Goal: Information Seeking & Learning: Understand process/instructions

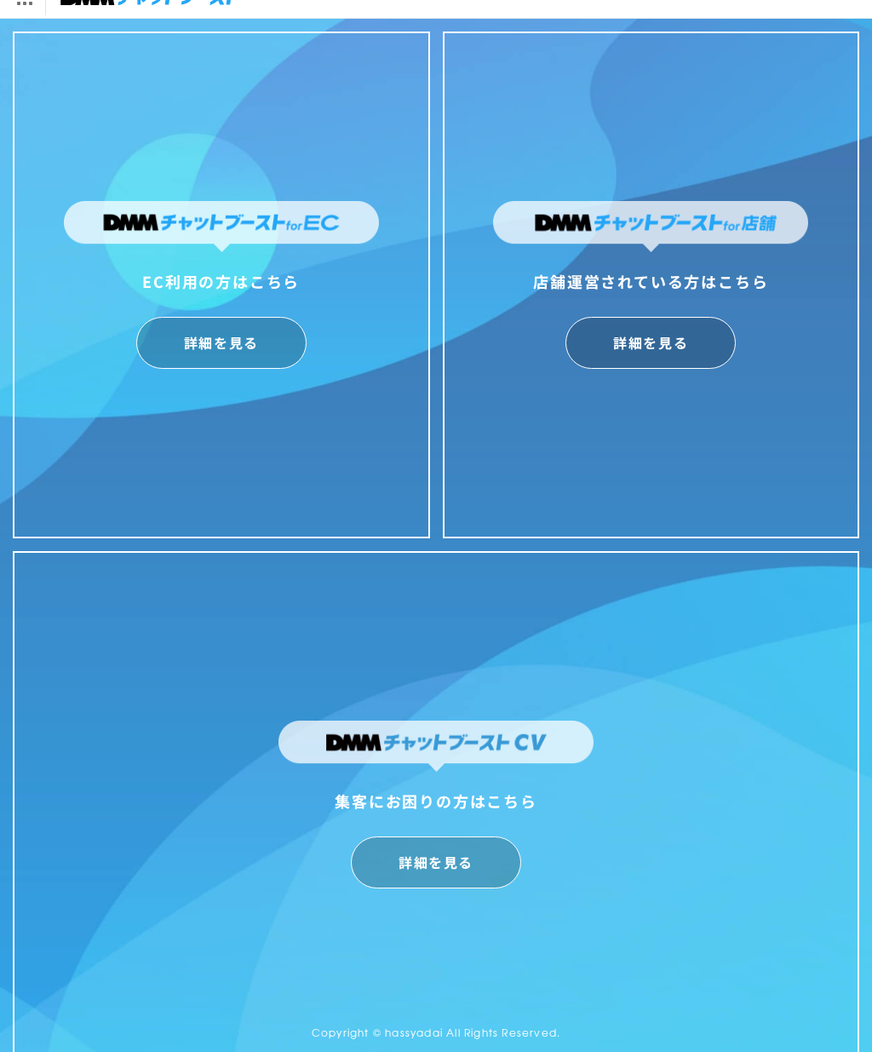
scroll to position [23, 0]
click at [664, 357] on link "詳細を見る" at bounding box center [651, 343] width 170 height 52
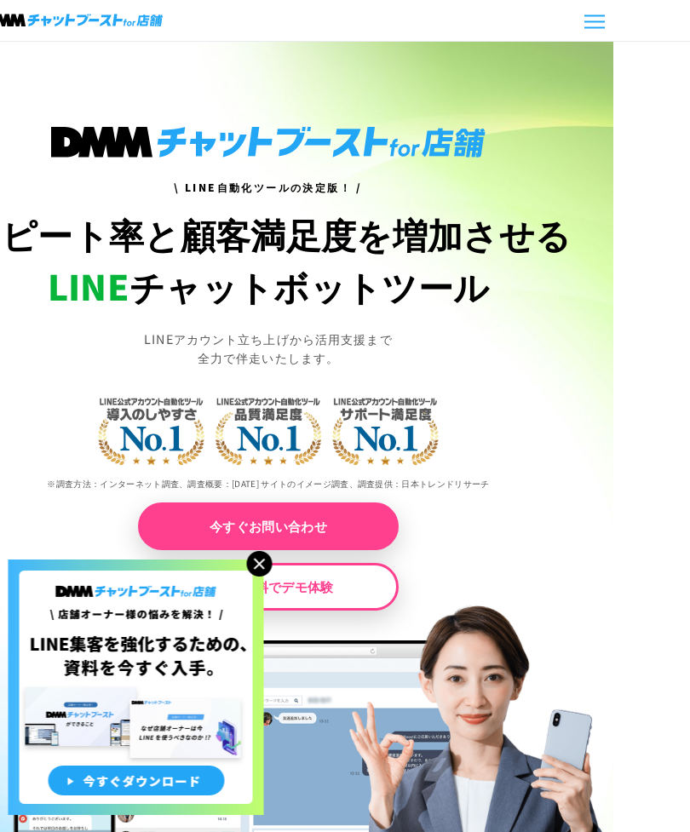
scroll to position [0, 78]
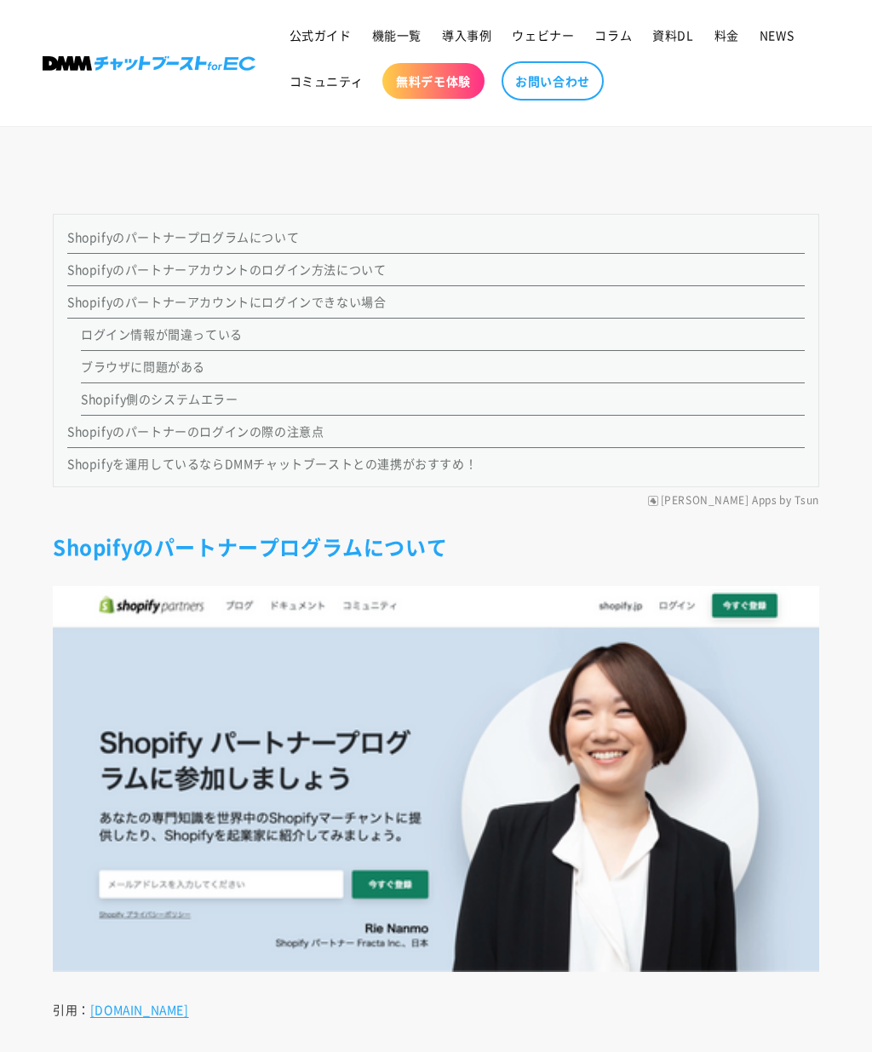
scroll to position [1251, 0]
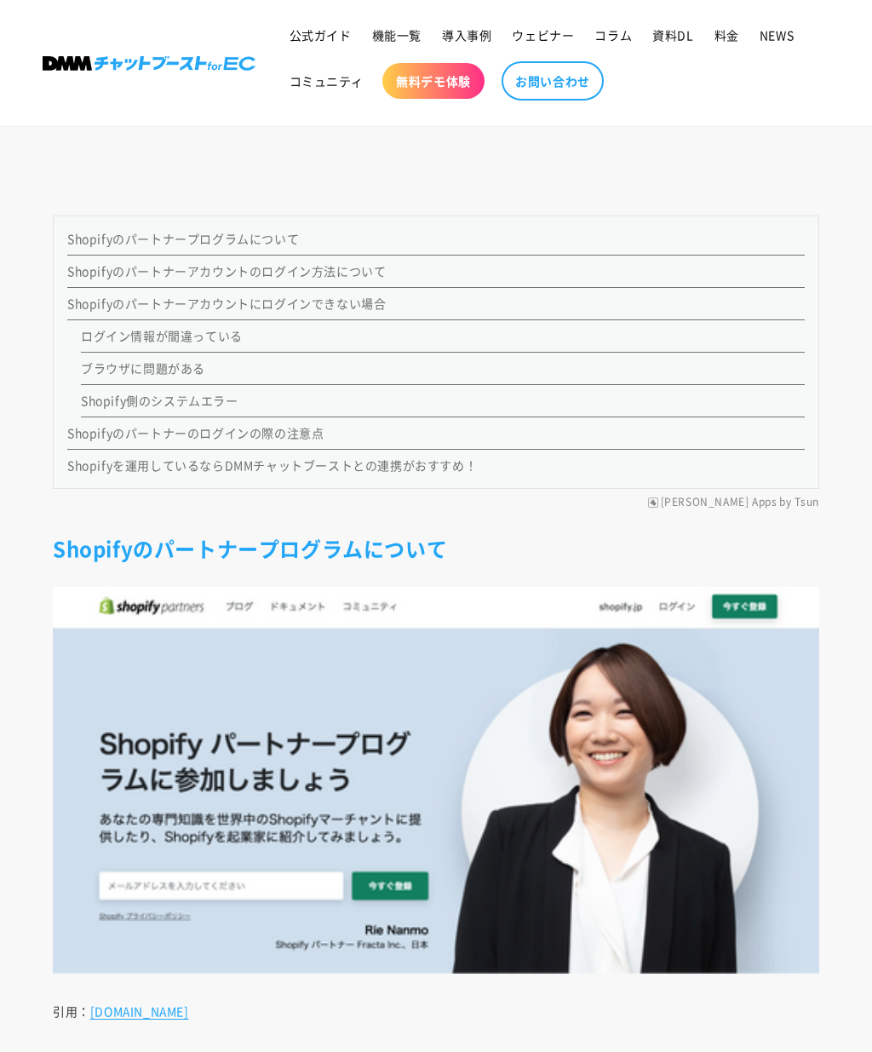
click at [124, 279] on link "Shopifyのパートナーアカウントのログイン方法について" at bounding box center [226, 270] width 319 height 17
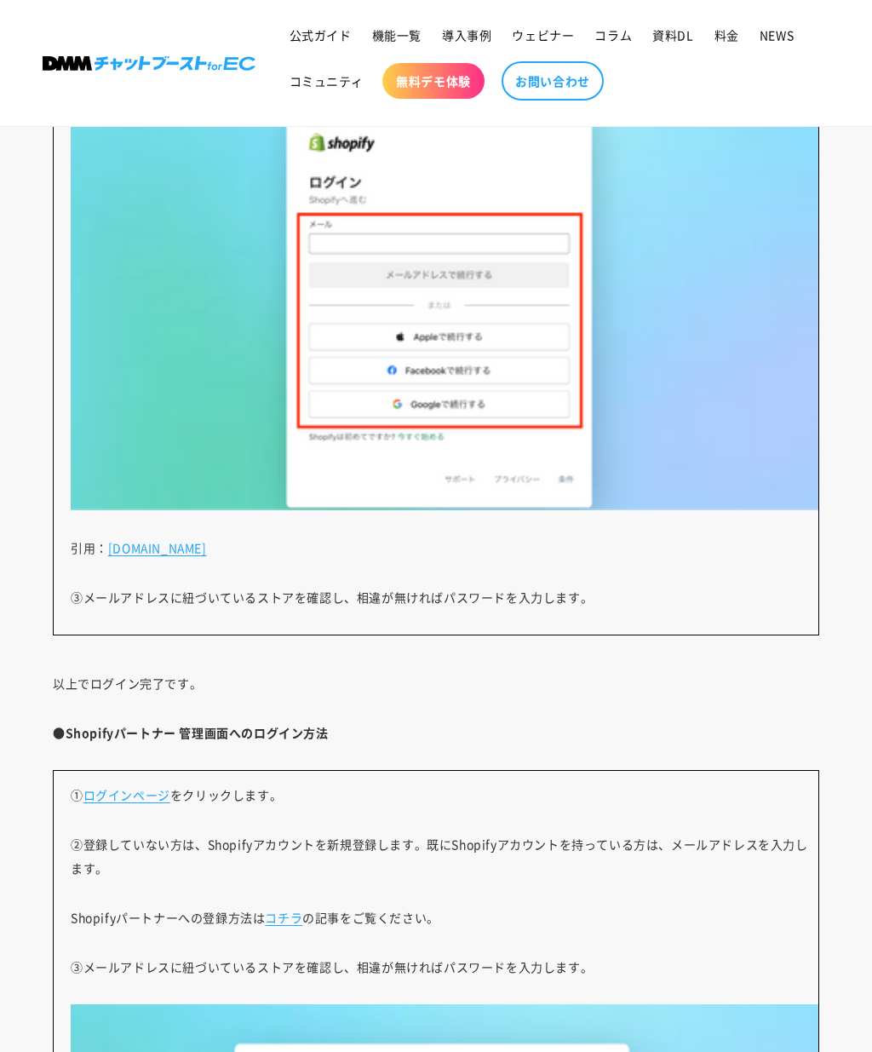
scroll to position [2785, 0]
click at [184, 556] on link "accounts.shopify.com" at bounding box center [157, 547] width 99 height 17
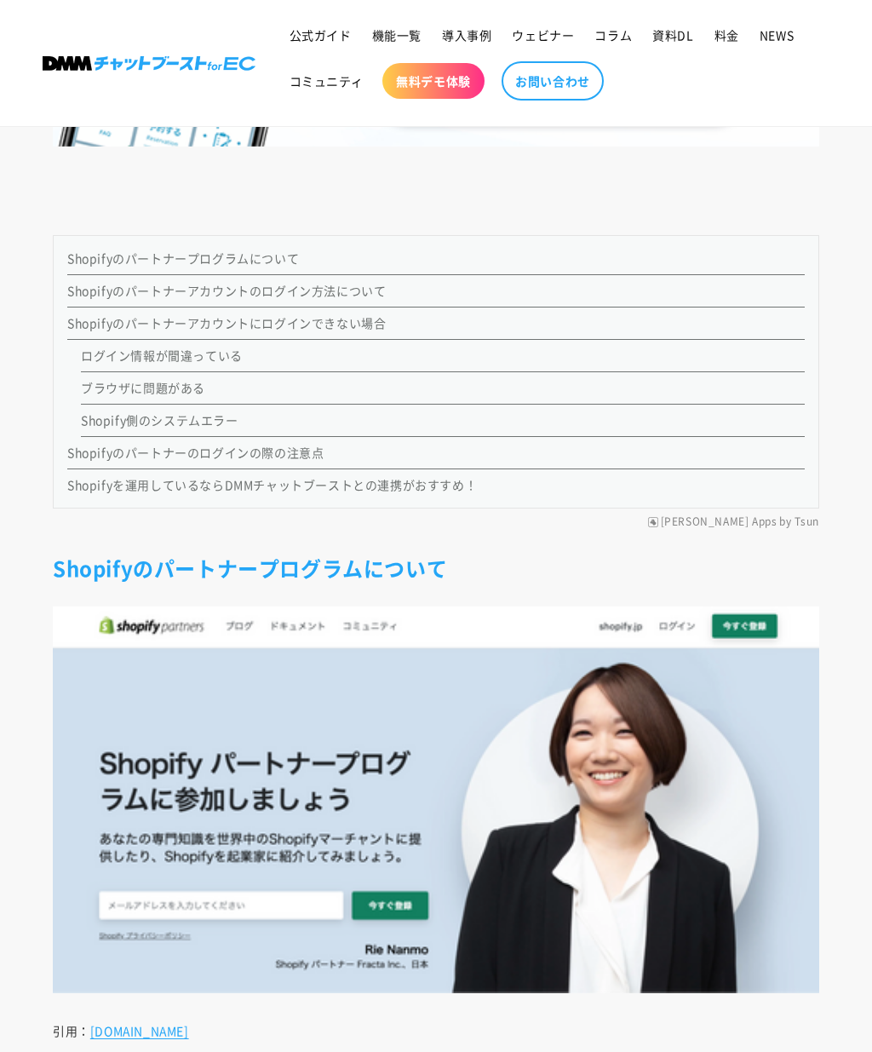
scroll to position [1228, 0]
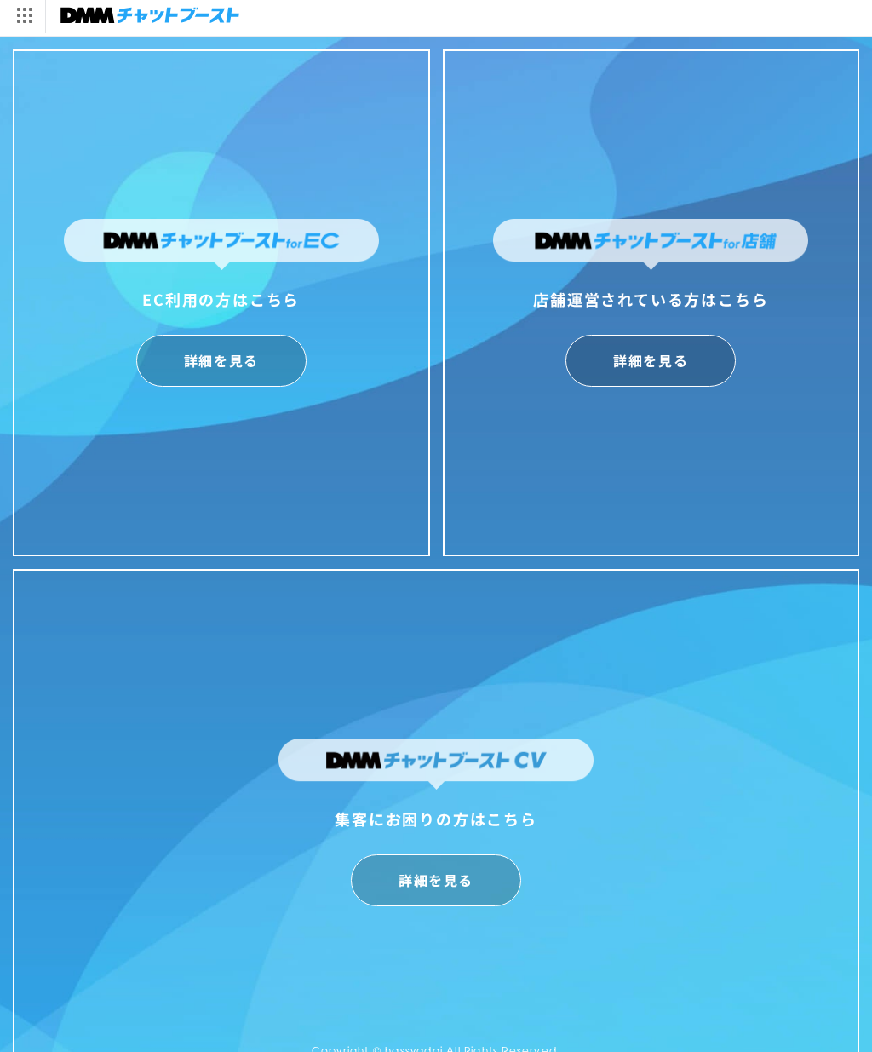
scroll to position [5, 0]
click at [237, 363] on link "詳細を見る" at bounding box center [221, 361] width 170 height 52
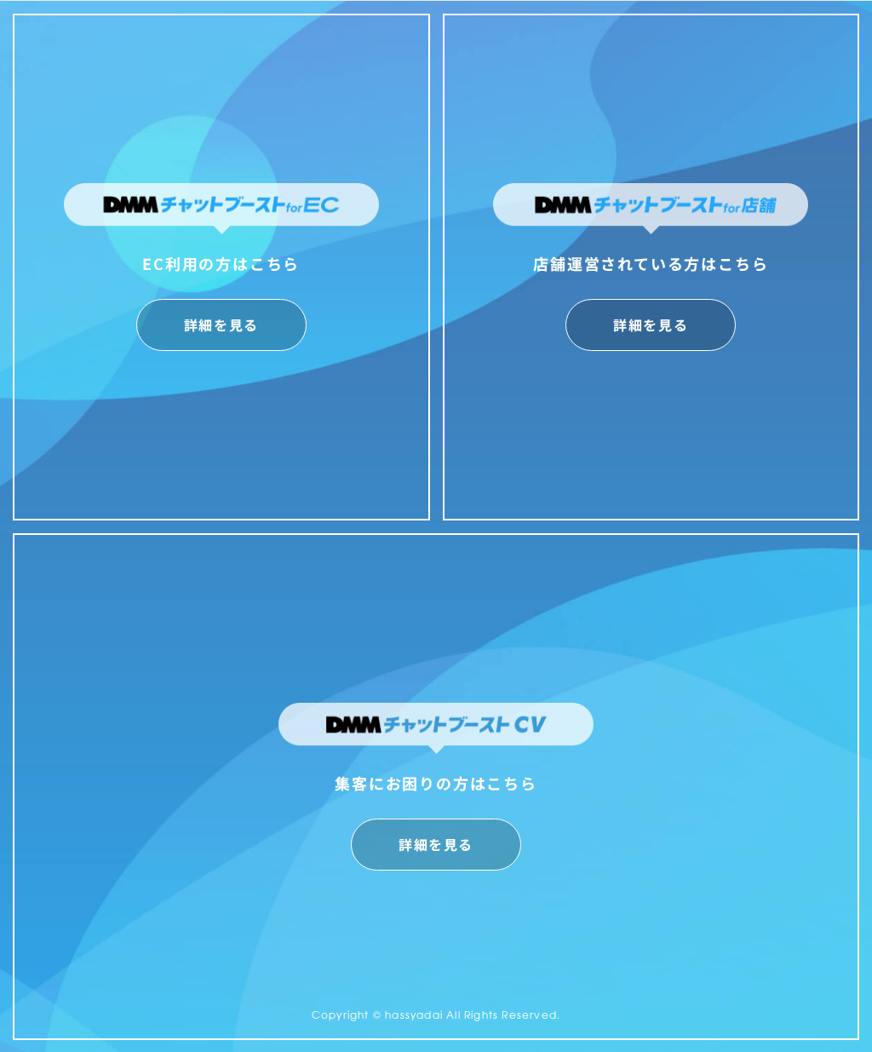
scroll to position [41, 0]
click at [683, 336] on link "詳細を見る" at bounding box center [651, 325] width 170 height 52
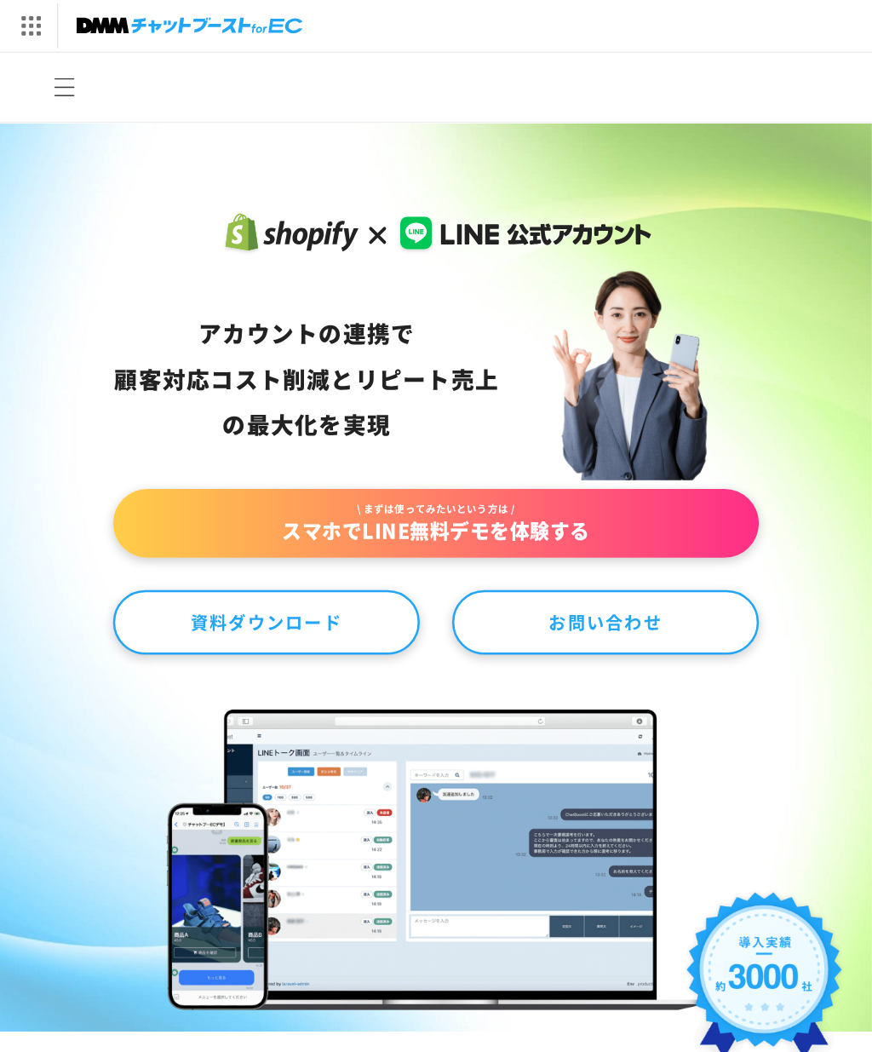
scroll to position [23, 0]
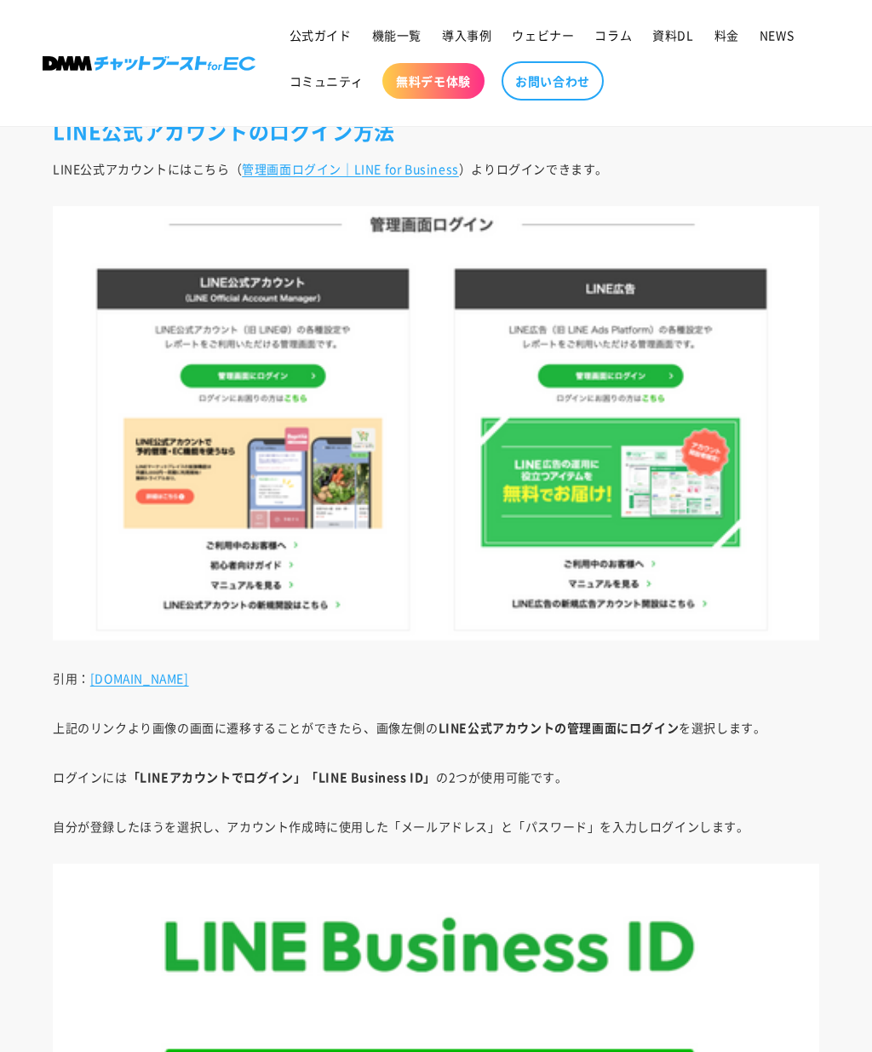
scroll to position [1631, 0]
click at [385, 177] on link "管理画面ログイン｜LINE for Business" at bounding box center [350, 168] width 217 height 17
